Goal: Task Accomplishment & Management: Manage account settings

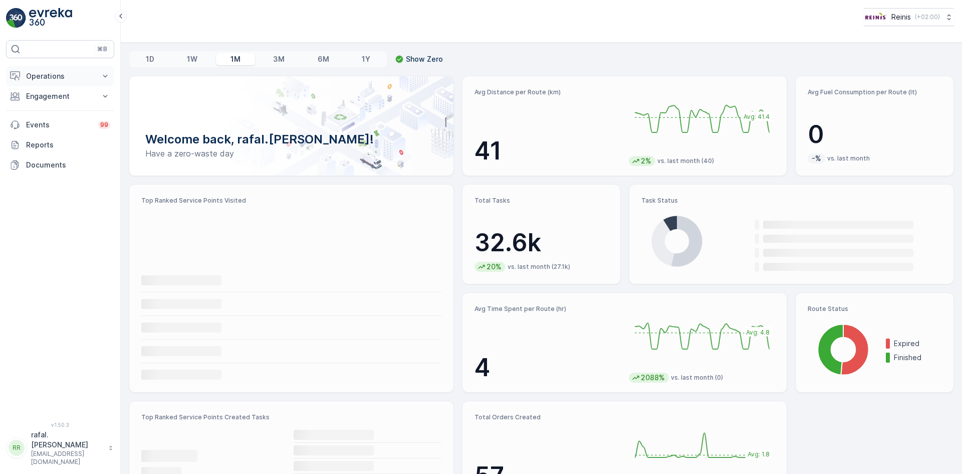
click at [77, 74] on p "Operations" at bounding box center [60, 76] width 68 height 10
click at [72, 118] on p "Routes & Tasks" at bounding box center [52, 121] width 52 height 10
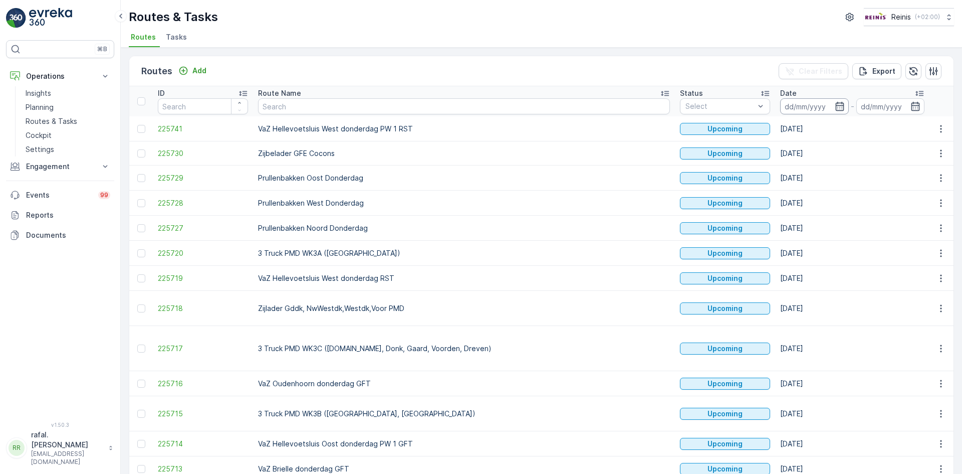
click at [780, 105] on input at bounding box center [814, 106] width 69 height 16
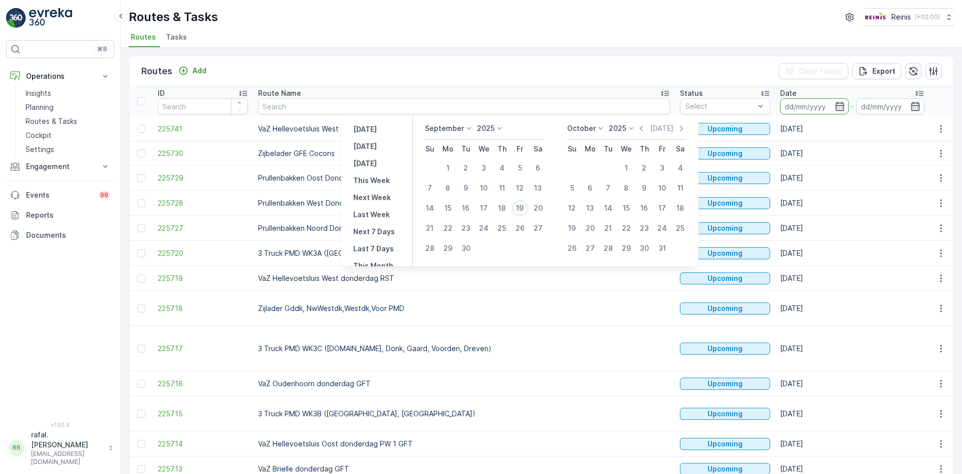
click at [523, 204] on div "19" at bounding box center [520, 208] width 16 height 16
type input "[DATE]"
click at [523, 204] on div "19" at bounding box center [520, 208] width 16 height 16
type input "[DATE]"
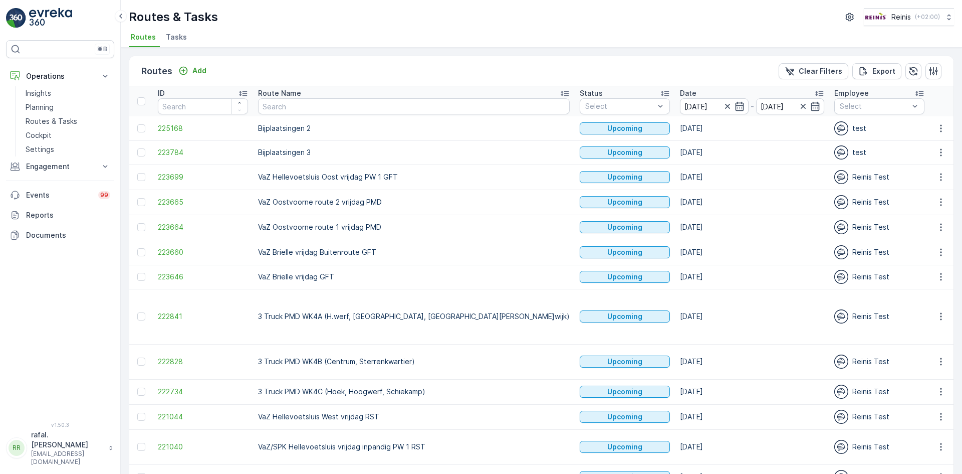
click at [560, 90] on icon at bounding box center [565, 93] width 10 height 10
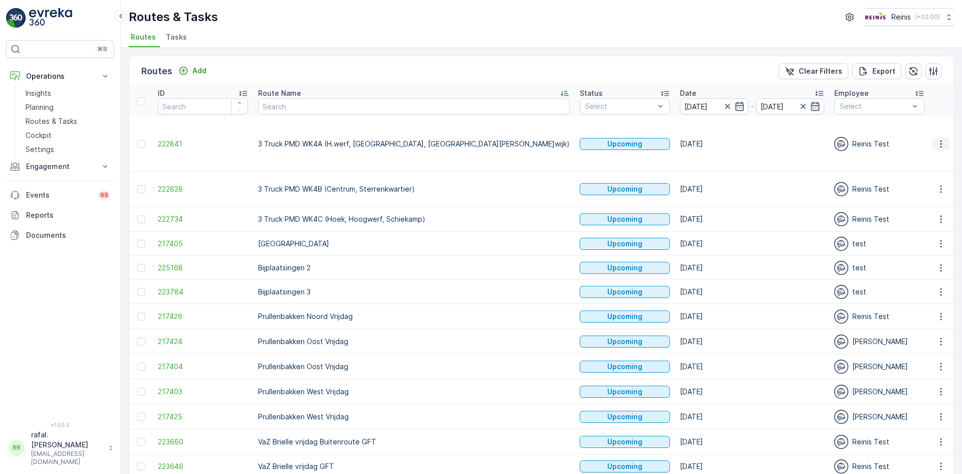
click at [940, 139] on icon "button" at bounding box center [941, 144] width 10 height 10
click at [917, 200] on span "Change Assignee" at bounding box center [918, 205] width 59 height 10
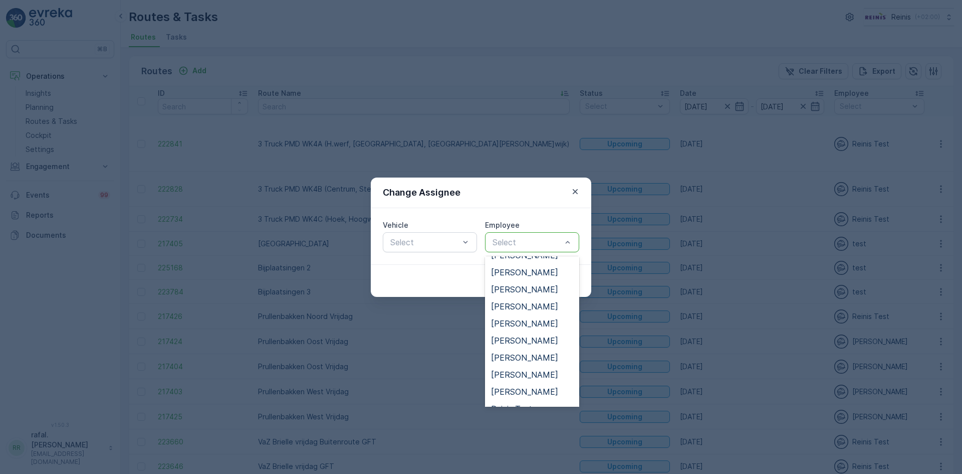
scroll to position [200, 0]
click at [516, 354] on span "[PERSON_NAME]" at bounding box center [524, 355] width 67 height 9
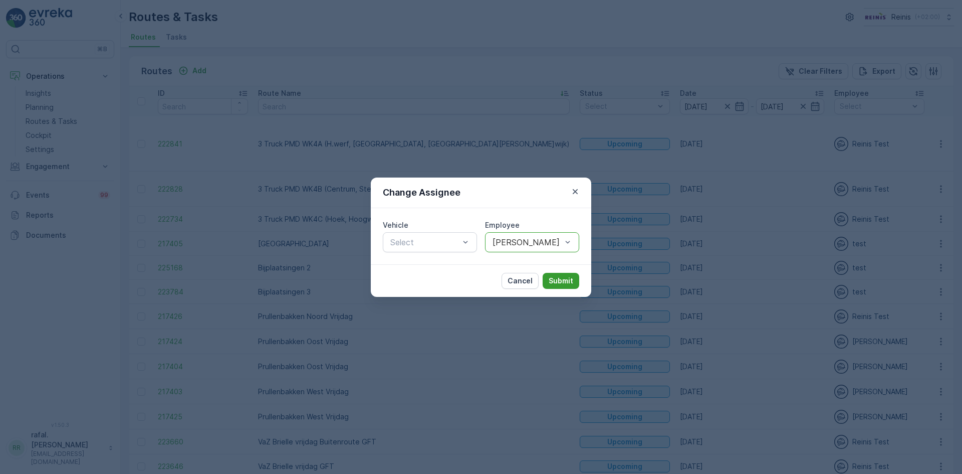
click at [568, 282] on p "Submit" at bounding box center [561, 281] width 25 height 10
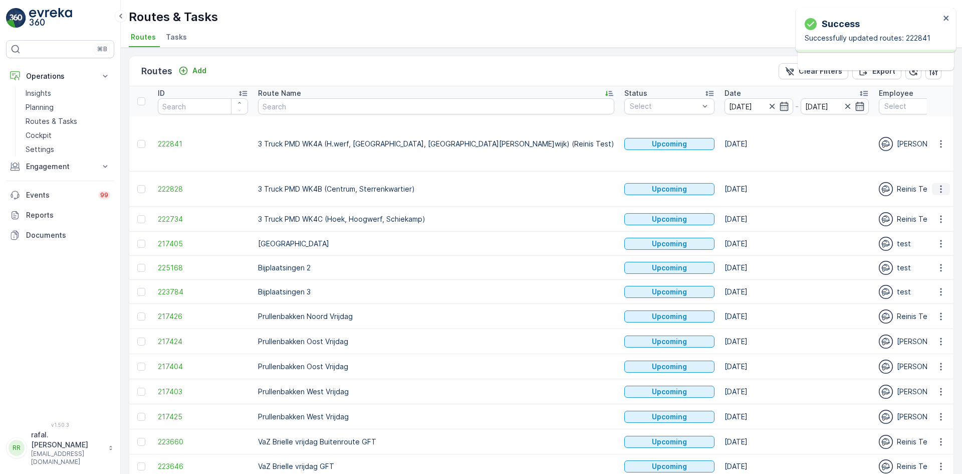
click at [940, 184] on icon "button" at bounding box center [941, 189] width 10 height 10
click at [932, 240] on span "Change Assignee" at bounding box center [918, 240] width 59 height 10
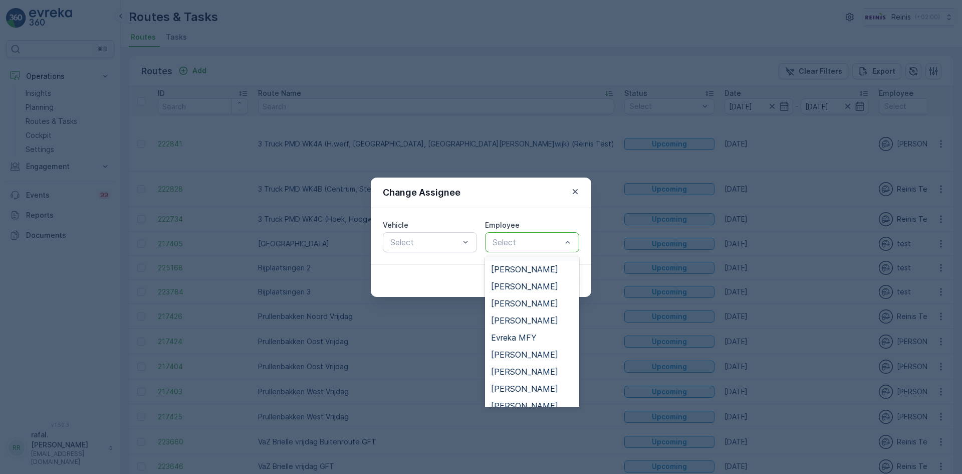
scroll to position [100, 0]
click at [538, 333] on div "[PERSON_NAME]" at bounding box center [532, 336] width 82 height 9
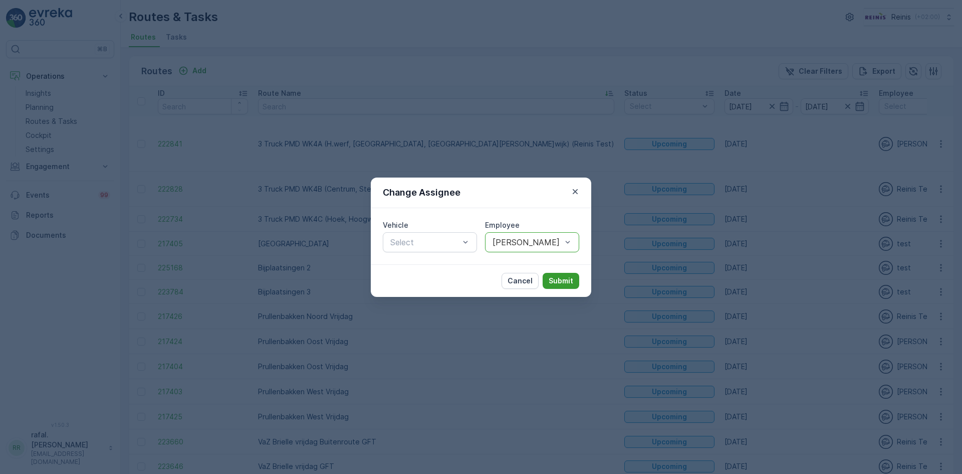
click at [556, 280] on p "Submit" at bounding box center [561, 281] width 25 height 10
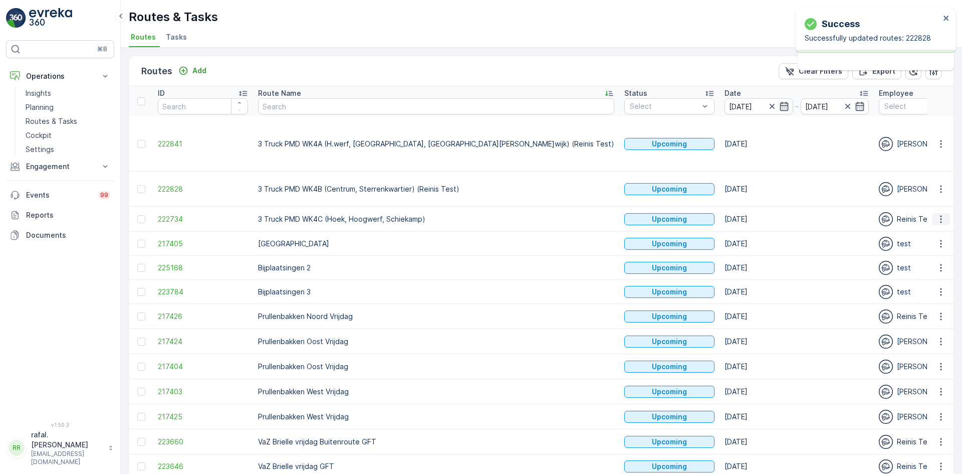
click at [940, 214] on icon "button" at bounding box center [941, 219] width 10 height 10
click at [925, 267] on span "Change Assignee" at bounding box center [918, 270] width 59 height 10
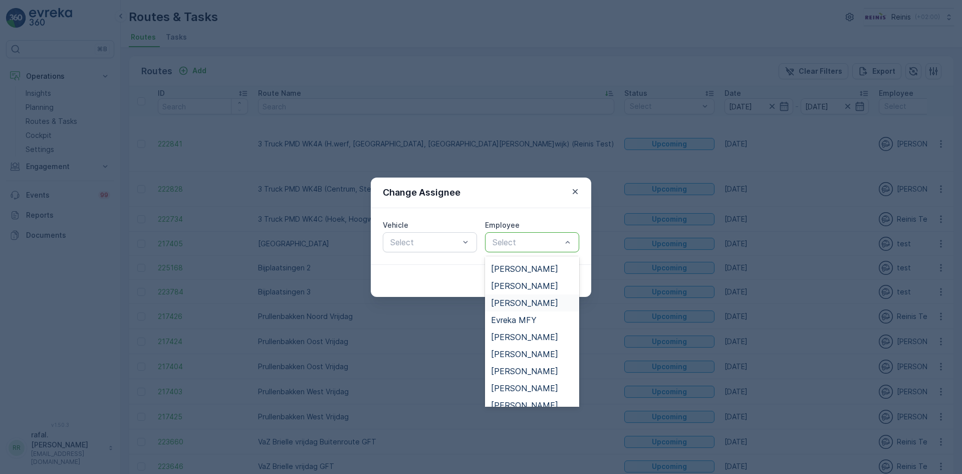
scroll to position [50, 0]
click at [512, 301] on span "[PERSON_NAME]" at bounding box center [524, 301] width 67 height 9
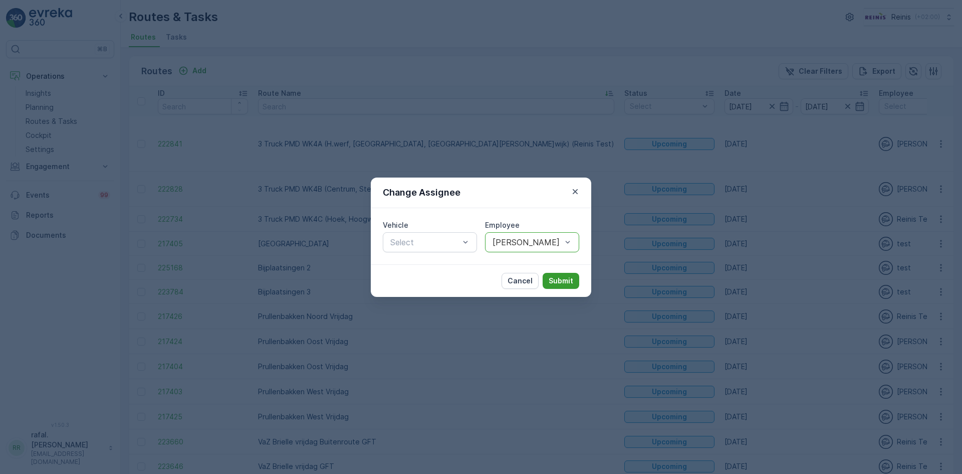
click at [559, 280] on p "Submit" at bounding box center [561, 281] width 25 height 10
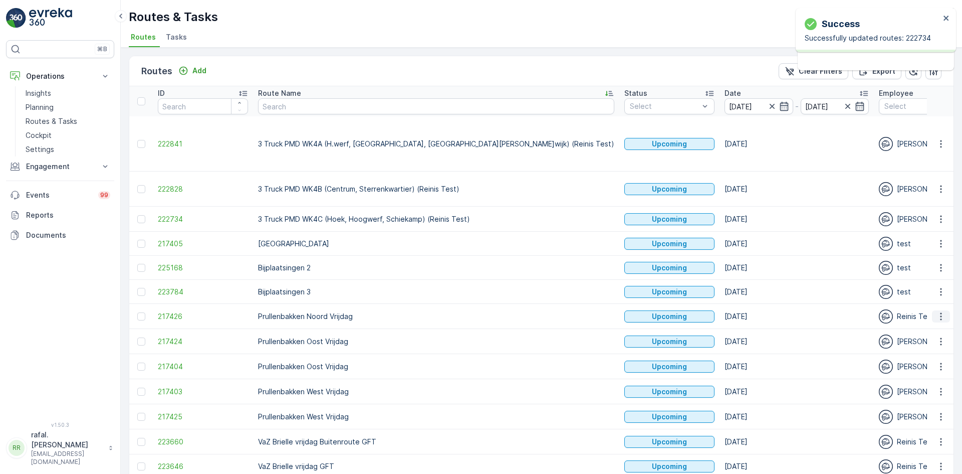
click at [940, 312] on icon "button" at bounding box center [941, 316] width 2 height 8
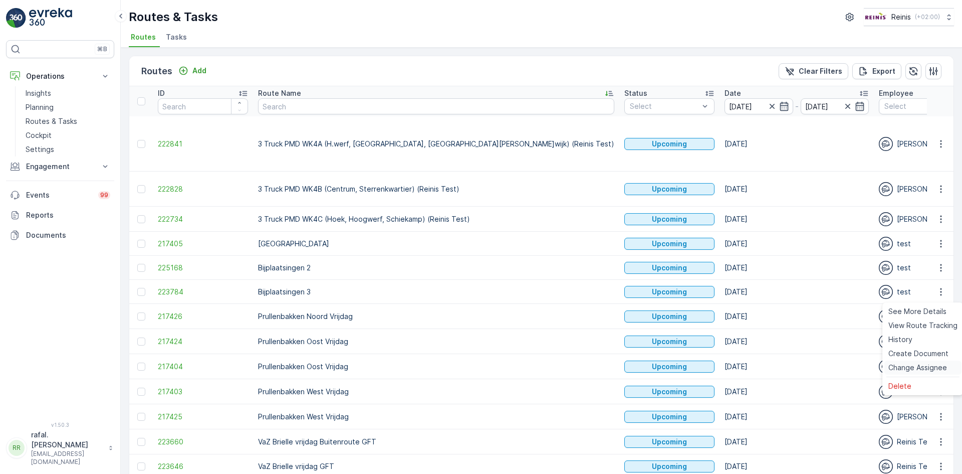
click at [913, 365] on span "Change Assignee" at bounding box center [918, 367] width 59 height 10
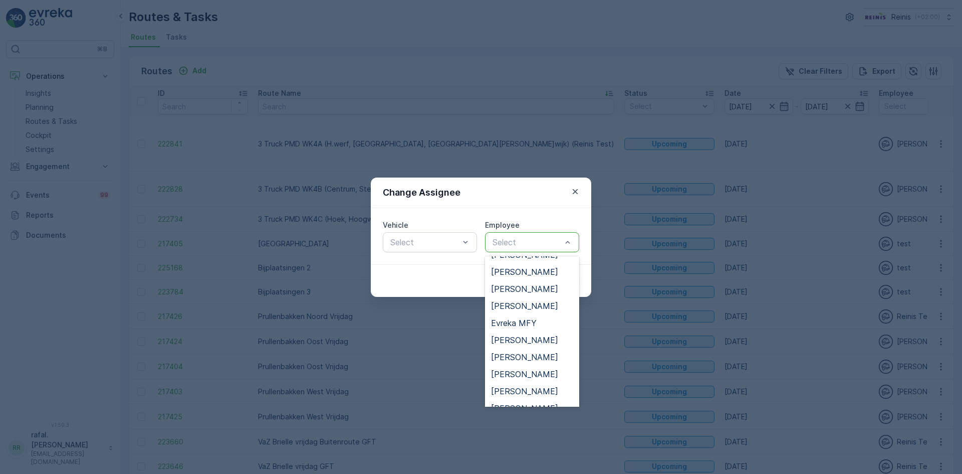
scroll to position [251, 0]
click at [526, 353] on span "[PERSON_NAME]" at bounding box center [524, 356] width 67 height 9
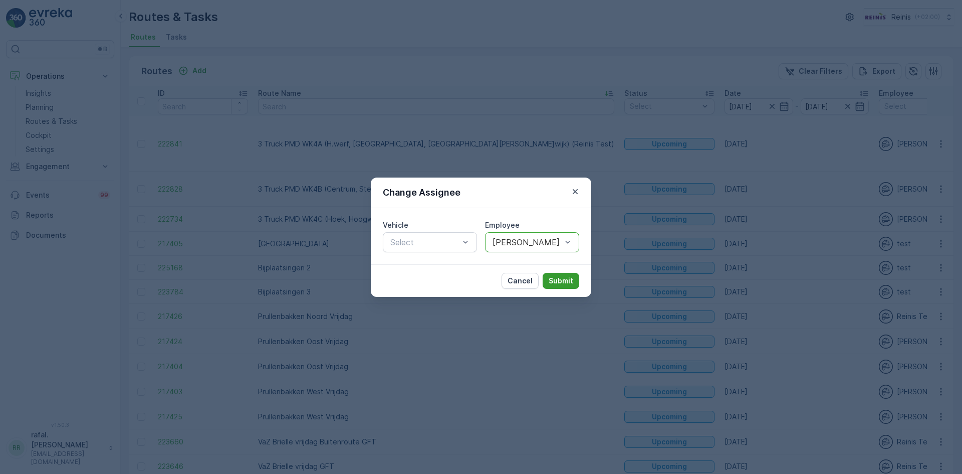
click at [555, 281] on p "Submit" at bounding box center [561, 281] width 25 height 10
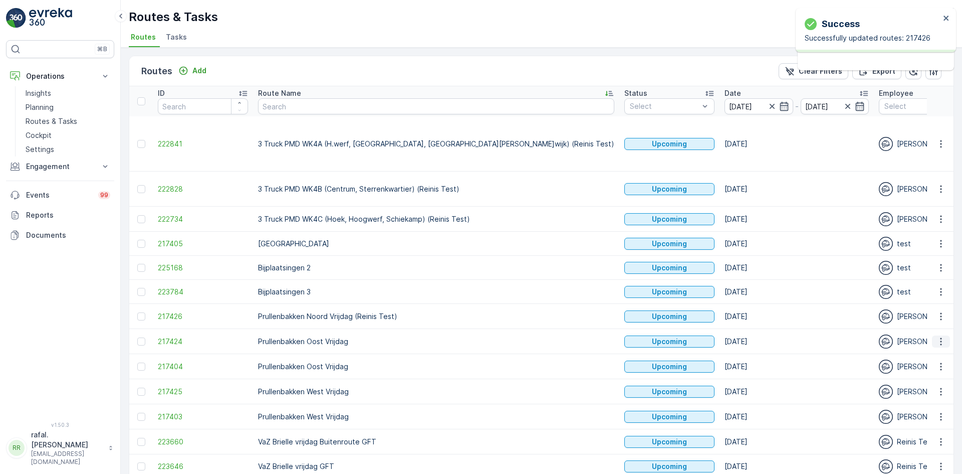
click at [944, 335] on button "button" at bounding box center [941, 341] width 18 height 12
click at [921, 393] on span "Change Assignee" at bounding box center [918, 392] width 59 height 10
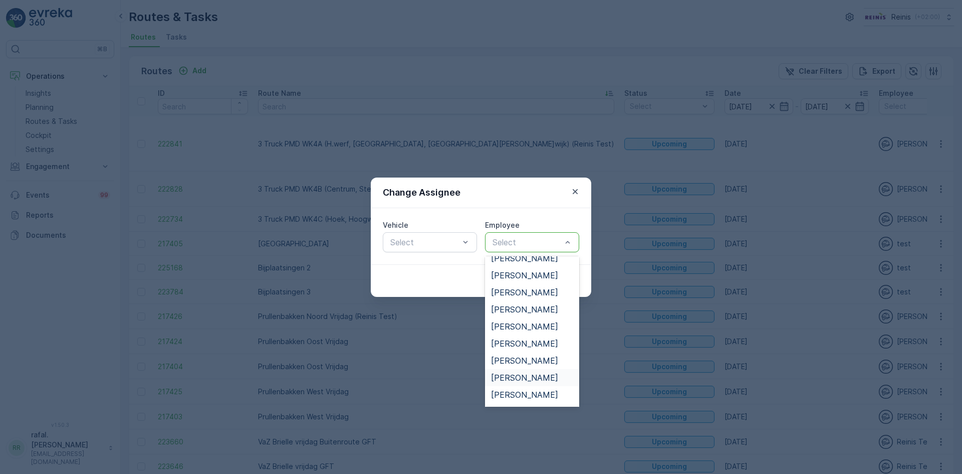
scroll to position [351, 0]
click at [528, 324] on span "[PERSON_NAME]" at bounding box center [524, 324] width 67 height 9
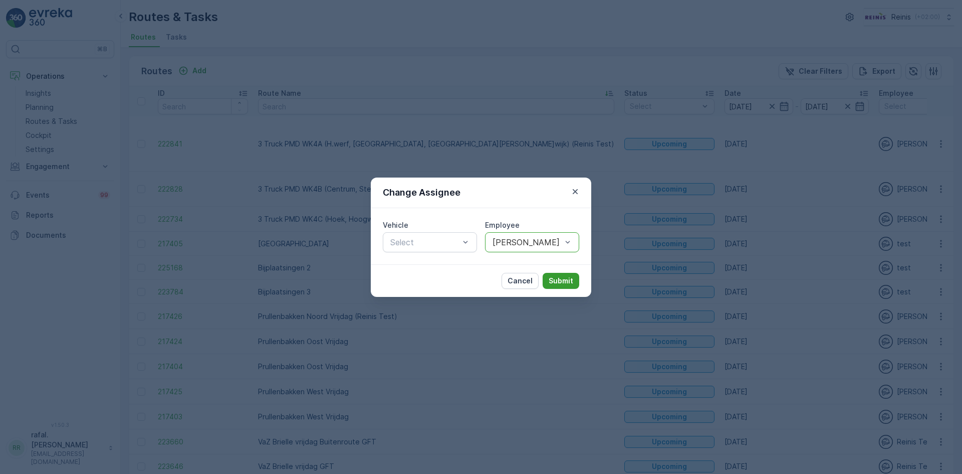
click at [558, 282] on p "Submit" at bounding box center [561, 281] width 25 height 10
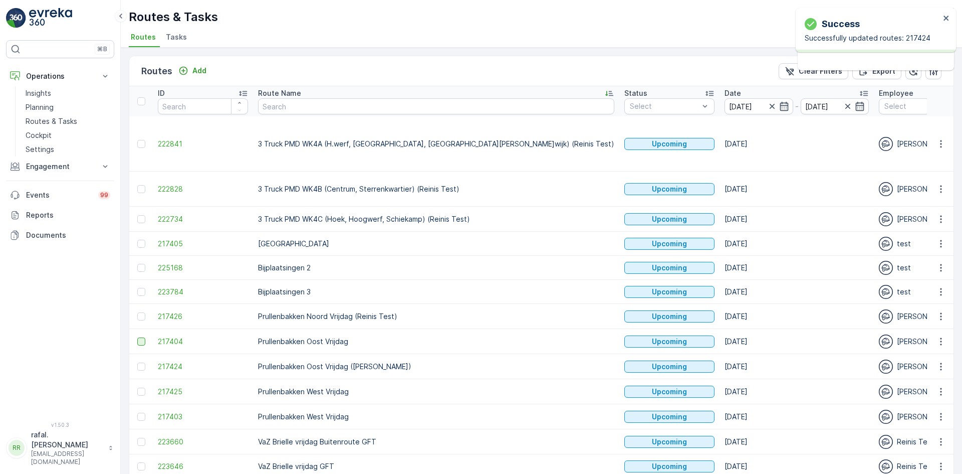
click at [143, 337] on div at bounding box center [141, 341] width 8 height 8
click at [137, 337] on input "checkbox" at bounding box center [137, 337] width 0 height 0
click at [140, 413] on div at bounding box center [141, 417] width 8 height 8
click at [137, 413] on input "checkbox" at bounding box center [137, 413] width 0 height 0
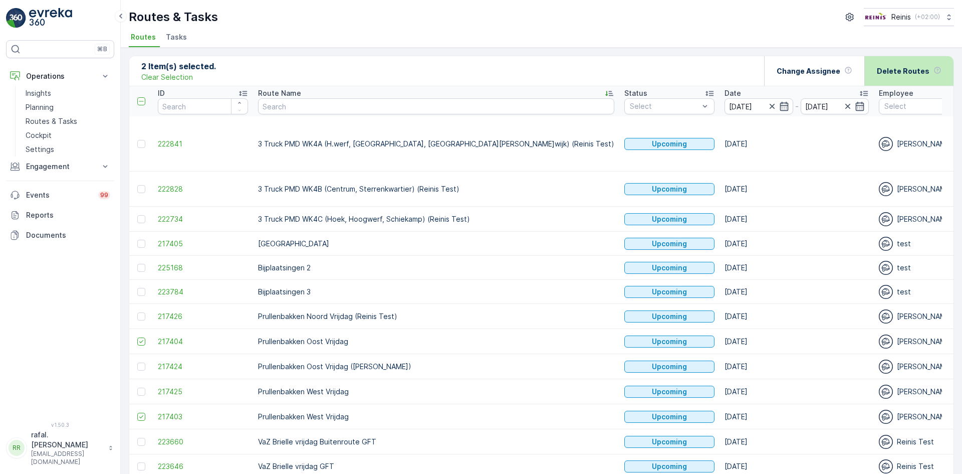
click at [891, 66] on p "Delete Routes" at bounding box center [903, 71] width 53 height 10
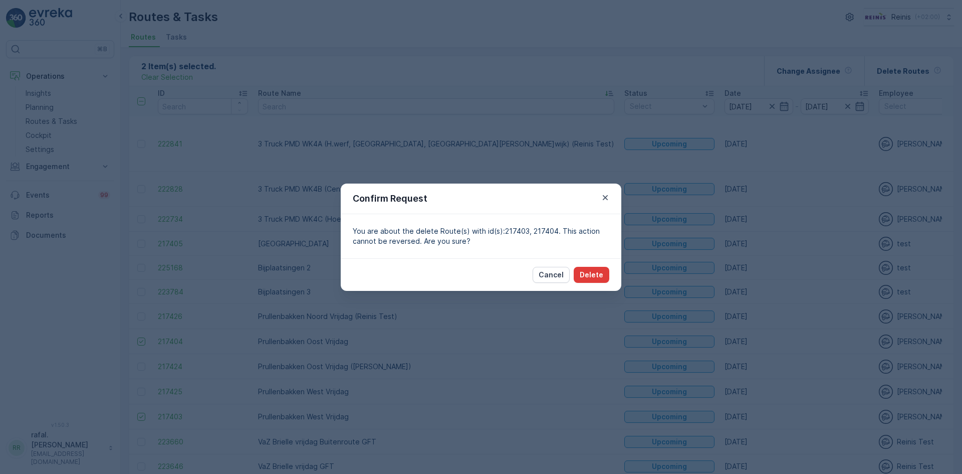
click at [595, 270] on p "Delete" at bounding box center [592, 275] width 24 height 10
